Goal: Task Accomplishment & Management: Use online tool/utility

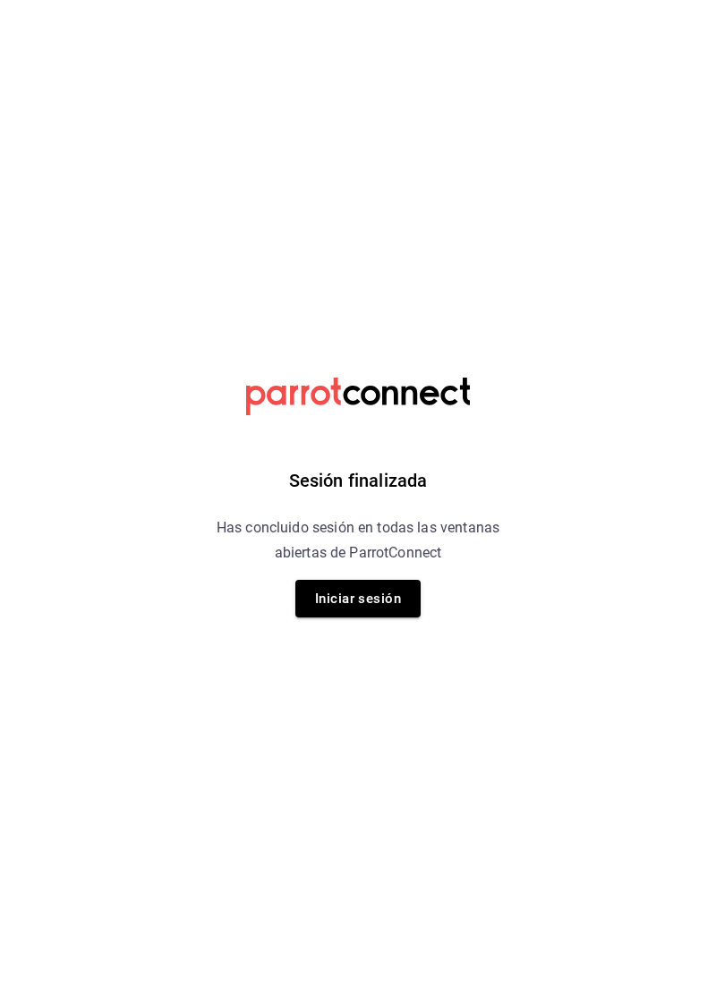
click at [364, 600] on button "Iniciar sesión" at bounding box center [357, 599] width 125 height 38
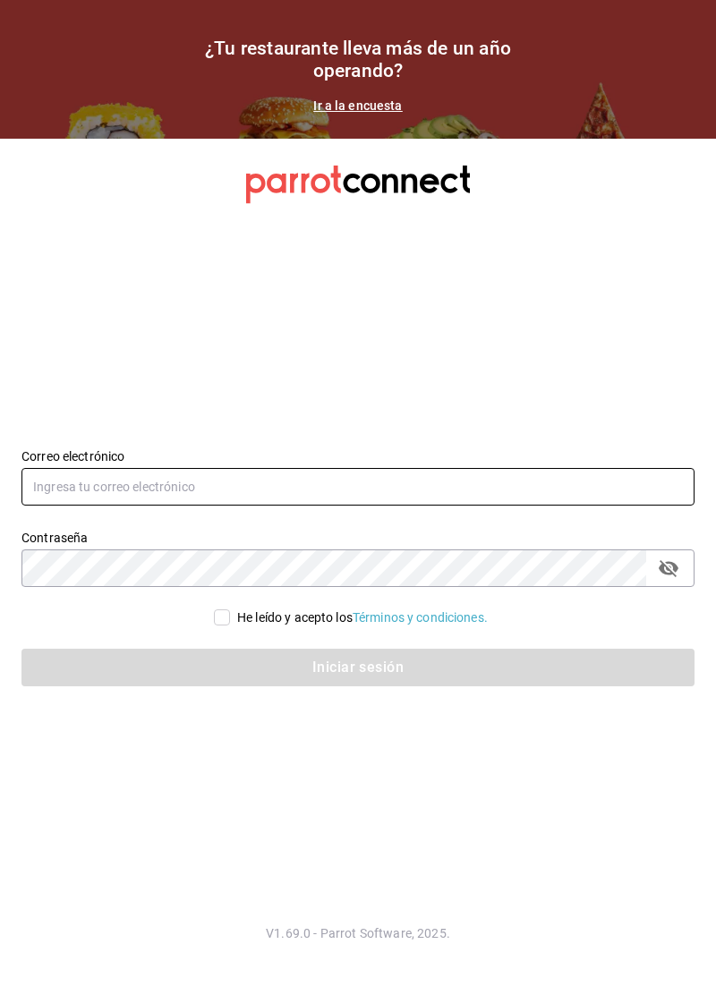
click at [227, 506] on input "text" at bounding box center [357, 487] width 673 height 38
type input "lacochinitadela60@gmail.com"
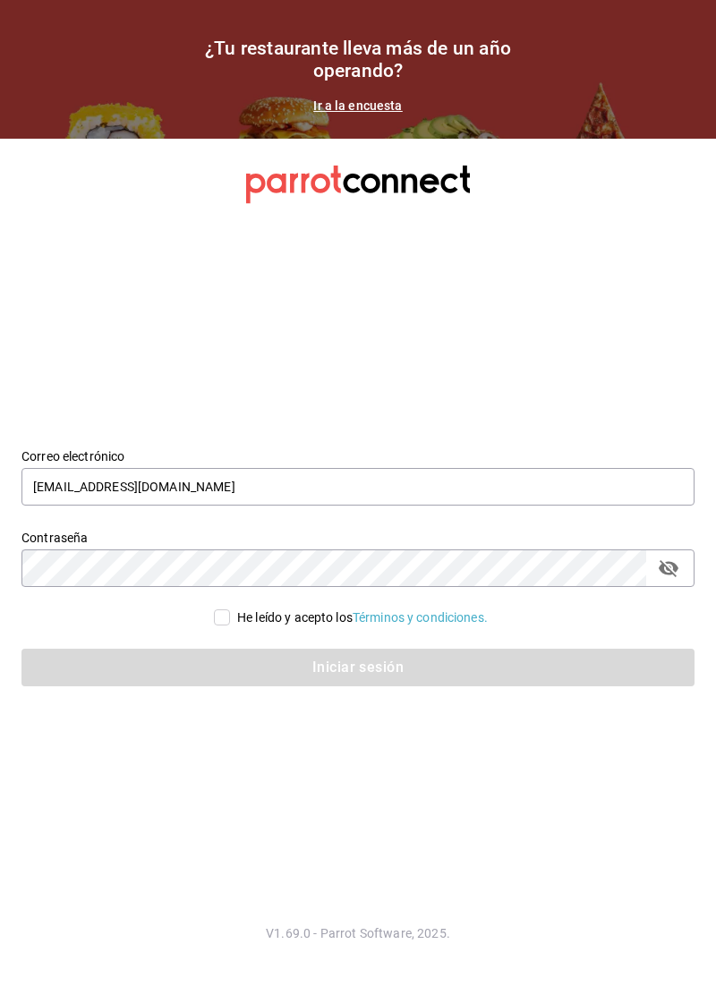
click at [215, 625] on input "He leído y acepto los Términos y condiciones." at bounding box center [222, 617] width 16 height 16
checkbox input "true"
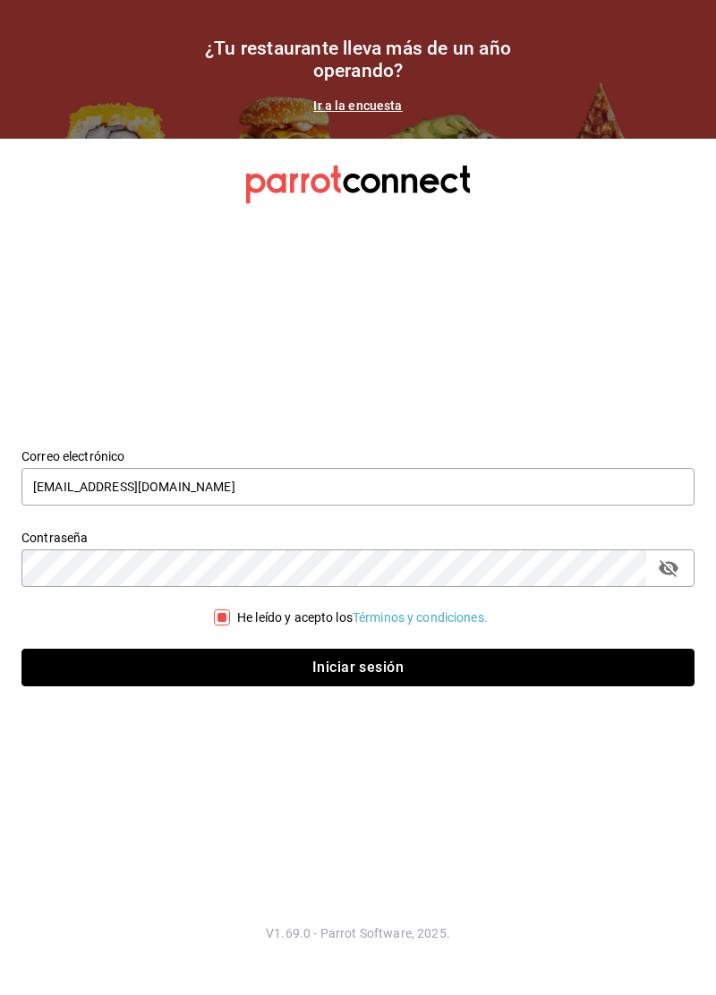
click at [411, 686] on button "Iniciar sesión" at bounding box center [357, 668] width 673 height 38
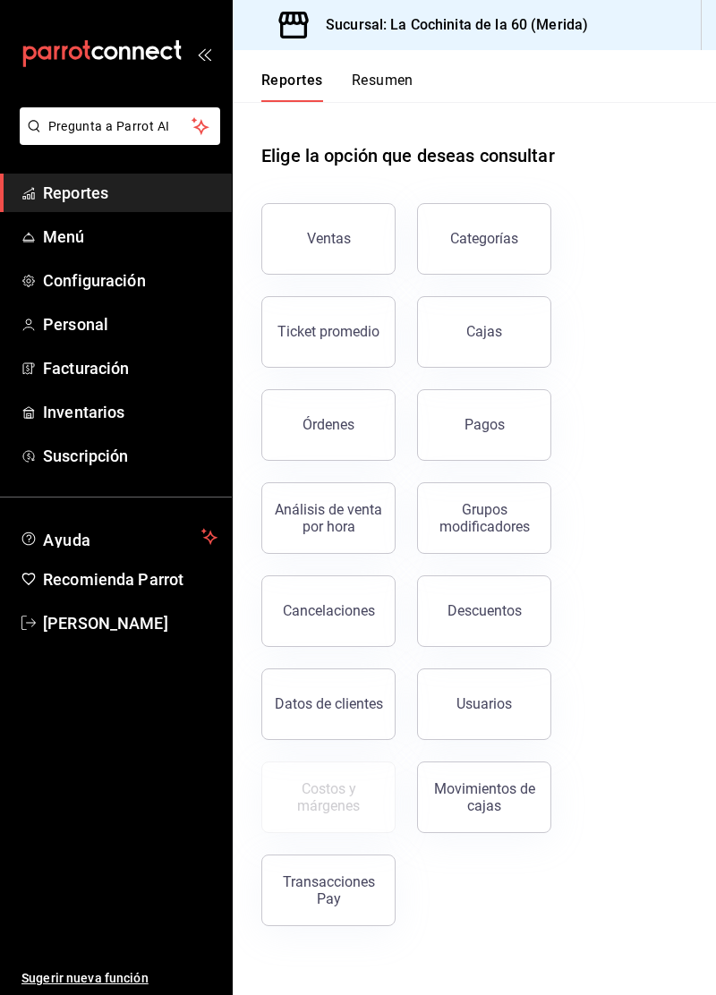
click at [292, 267] on button "Ventas" at bounding box center [328, 239] width 134 height 72
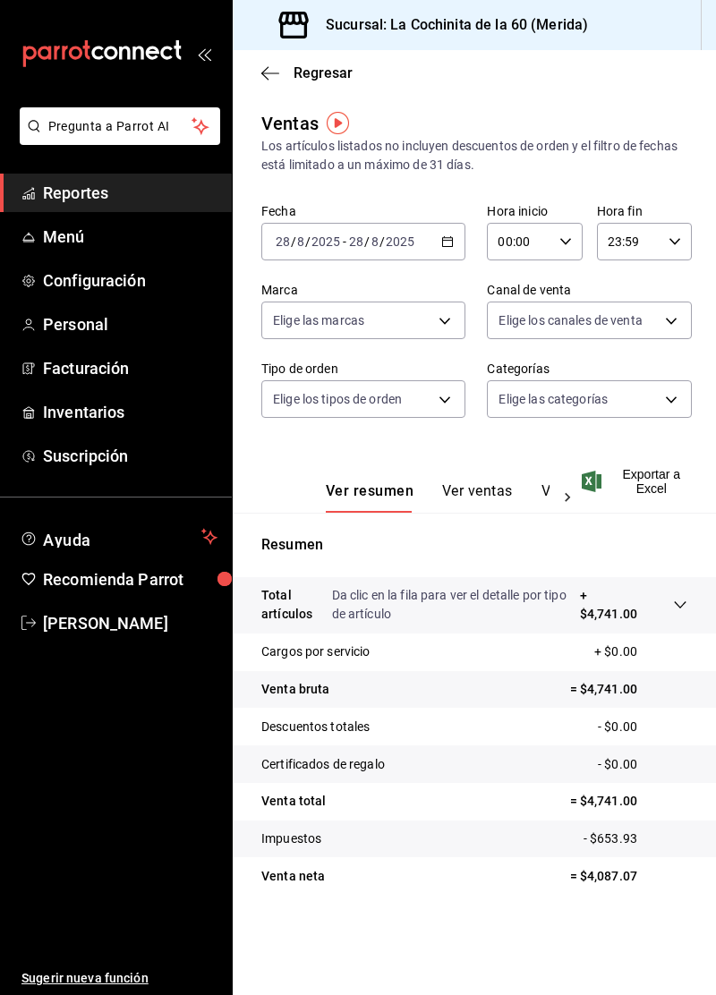
click at [118, 207] on link "Reportes" at bounding box center [116, 193] width 232 height 38
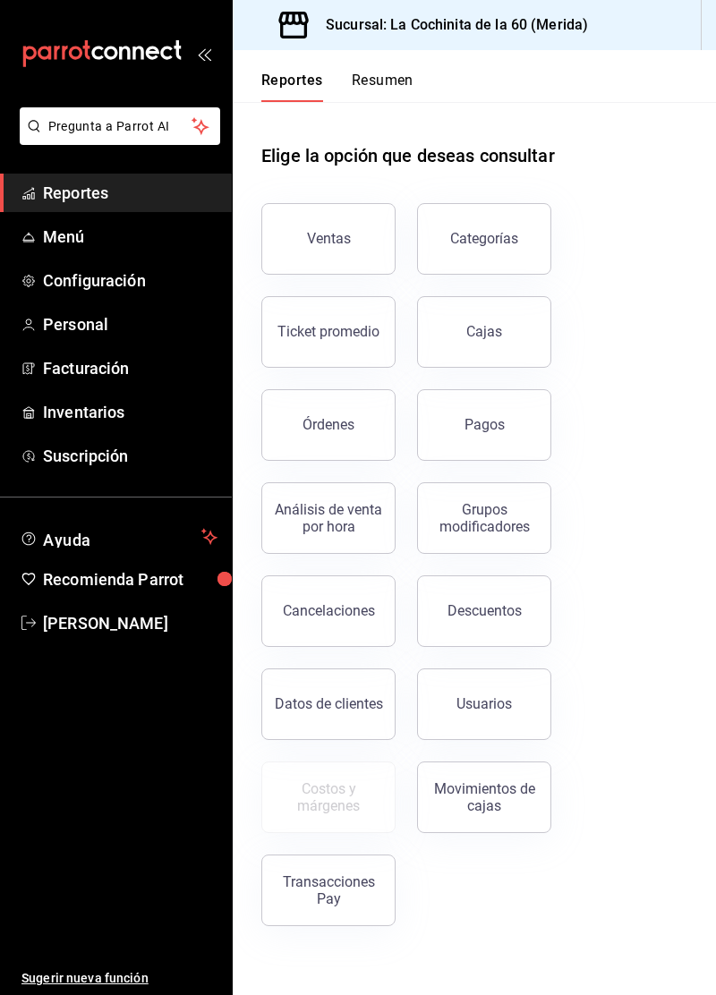
click at [350, 418] on div "Órdenes" at bounding box center [328, 424] width 52 height 17
